Goal: Task Accomplishment & Management: Manage account settings

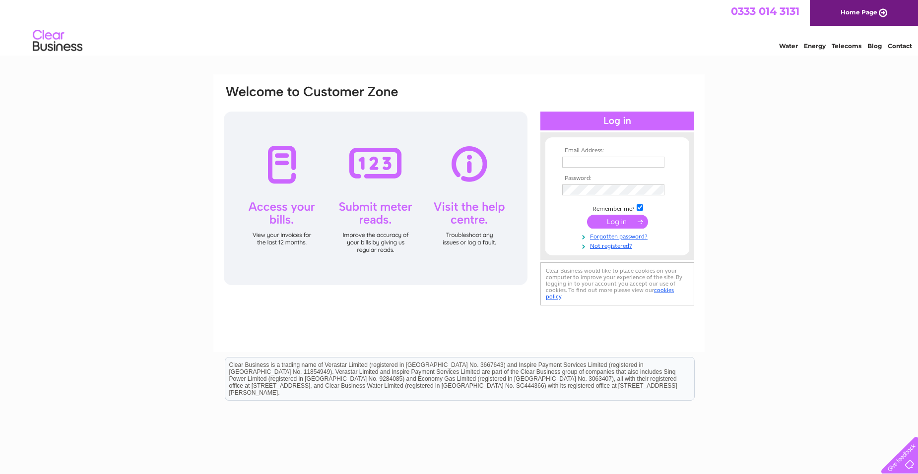
type input "janetjenner@hotmail.co.uk"
click at [618, 221] on input "submit" at bounding box center [617, 222] width 61 height 14
click at [619, 222] on input "submit" at bounding box center [617, 222] width 61 height 14
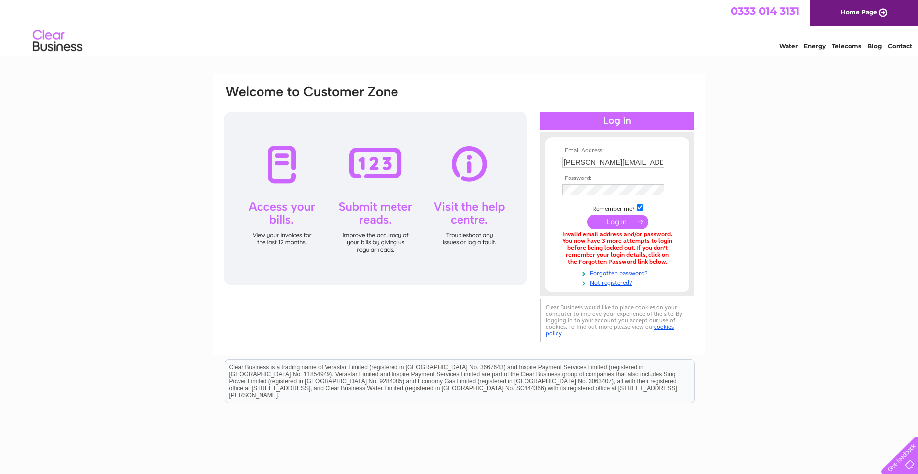
click at [546, 187] on form "Email Address: janetjenner@hotmail.co.uk Password:" at bounding box center [617, 216] width 144 height 139
click at [389, 204] on div "Email Address: janetjenner@hotmail.co.uk Password:" at bounding box center [459, 214] width 472 height 261
click at [587, 216] on input "submit" at bounding box center [617, 223] width 61 height 14
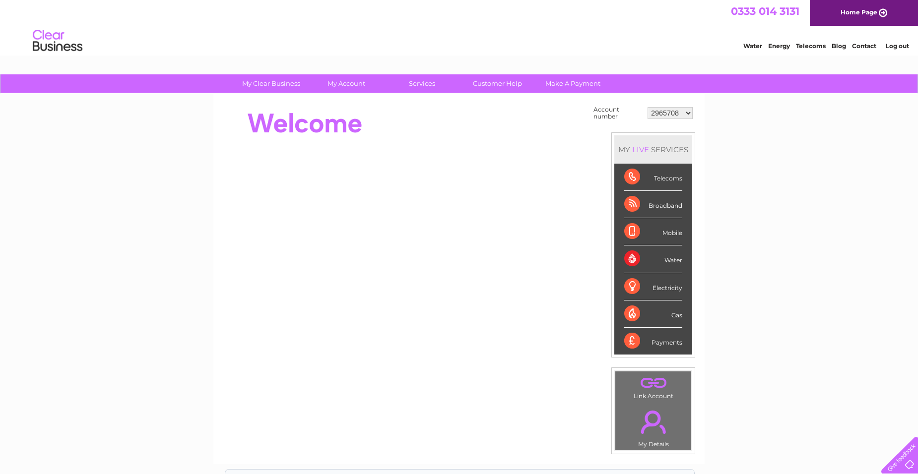
click at [677, 111] on select "2965708 30270268" at bounding box center [669, 113] width 45 height 12
select select "30270268"
click at [647, 107] on select "2965708 30270268" at bounding box center [669, 113] width 45 height 12
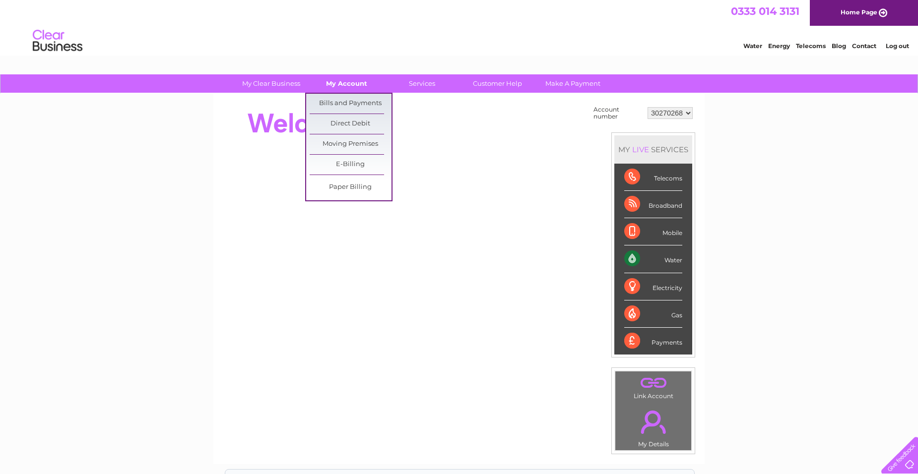
click at [347, 85] on link "My Account" at bounding box center [347, 83] width 82 height 18
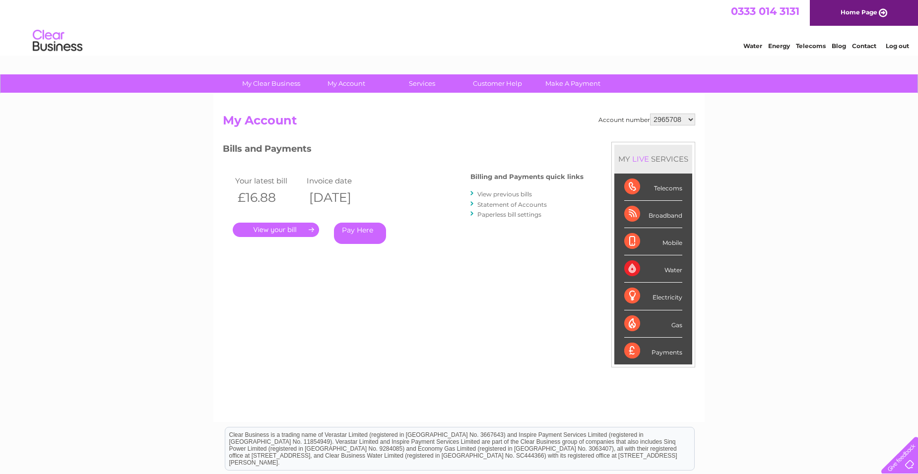
click at [673, 118] on select "2965708 30270268" at bounding box center [672, 120] width 45 height 12
select select "30270268"
click at [650, 114] on select "2965708 30270268" at bounding box center [672, 120] width 45 height 12
click at [494, 192] on link "View previous bills" at bounding box center [504, 193] width 55 height 7
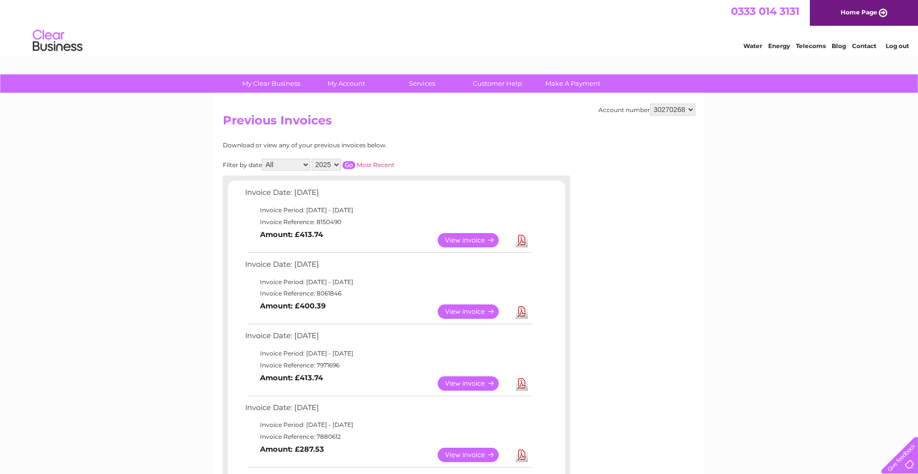
click at [474, 310] on link "View" at bounding box center [474, 312] width 73 height 14
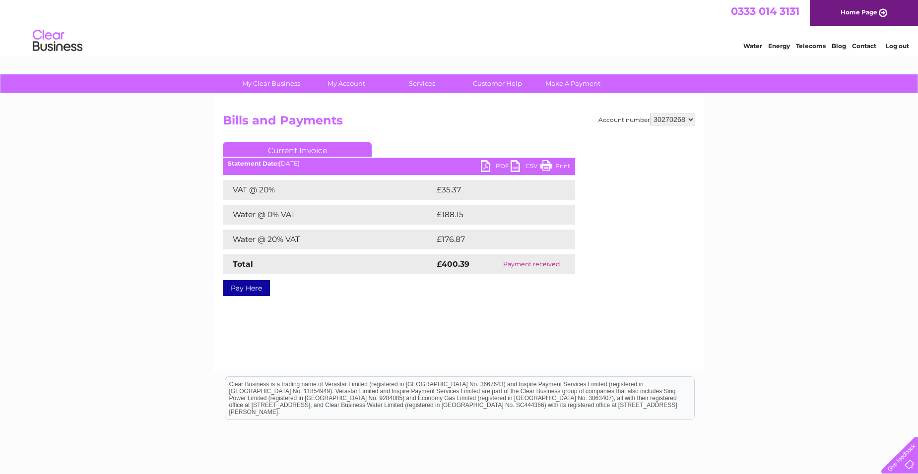
click at [482, 168] on link "PDF" at bounding box center [496, 167] width 30 height 14
